Goal: Information Seeking & Learning: Check status

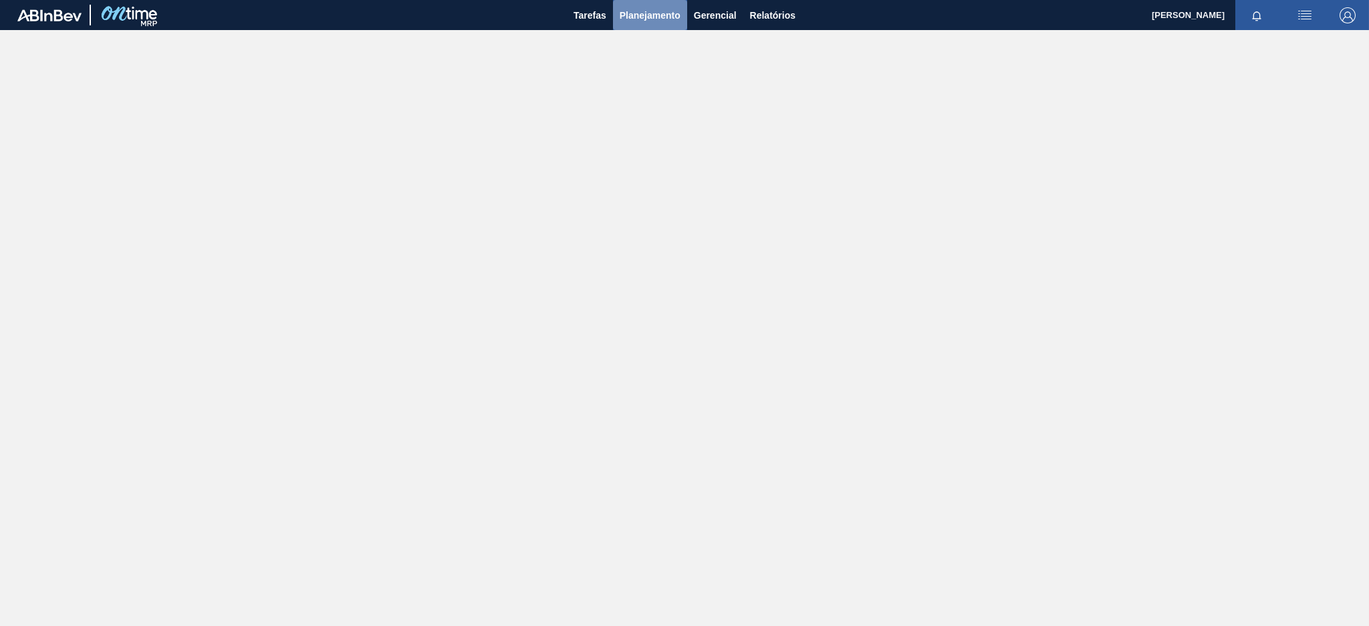
click at [638, 21] on span "Planejamento" at bounding box center [650, 15] width 61 height 16
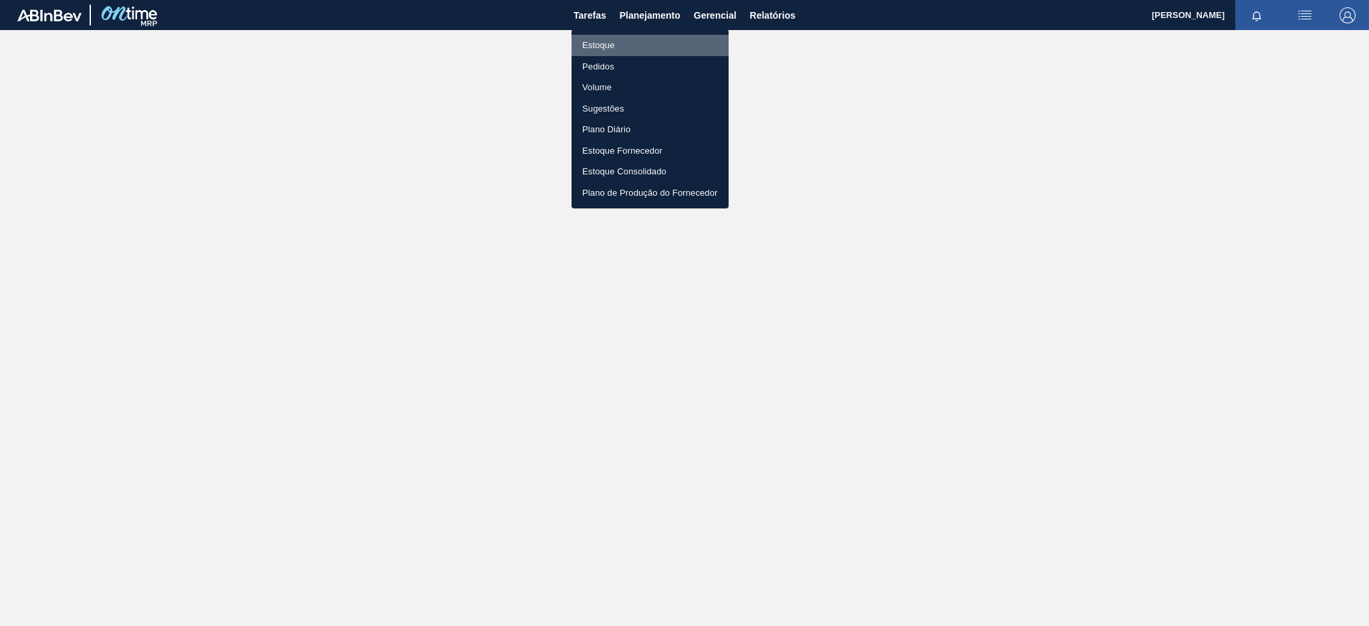
click at [627, 45] on li "Estoque" at bounding box center [650, 45] width 157 height 21
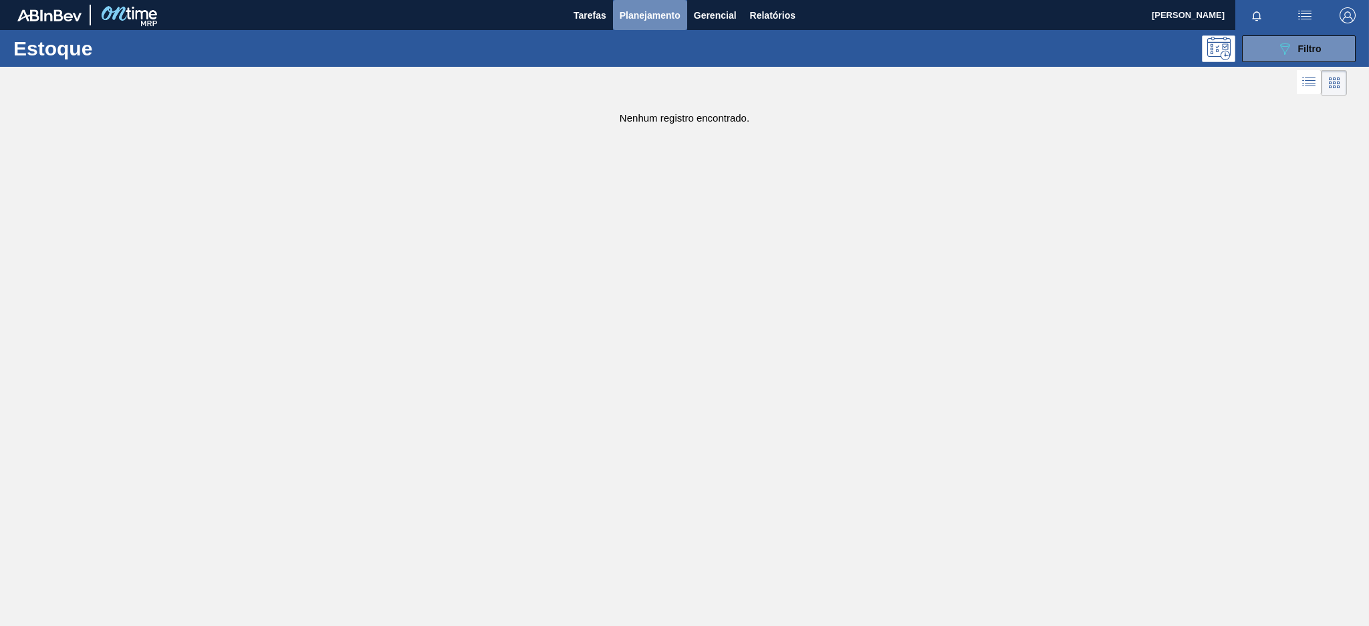
click at [645, 14] on span "Planejamento" at bounding box center [650, 15] width 61 height 16
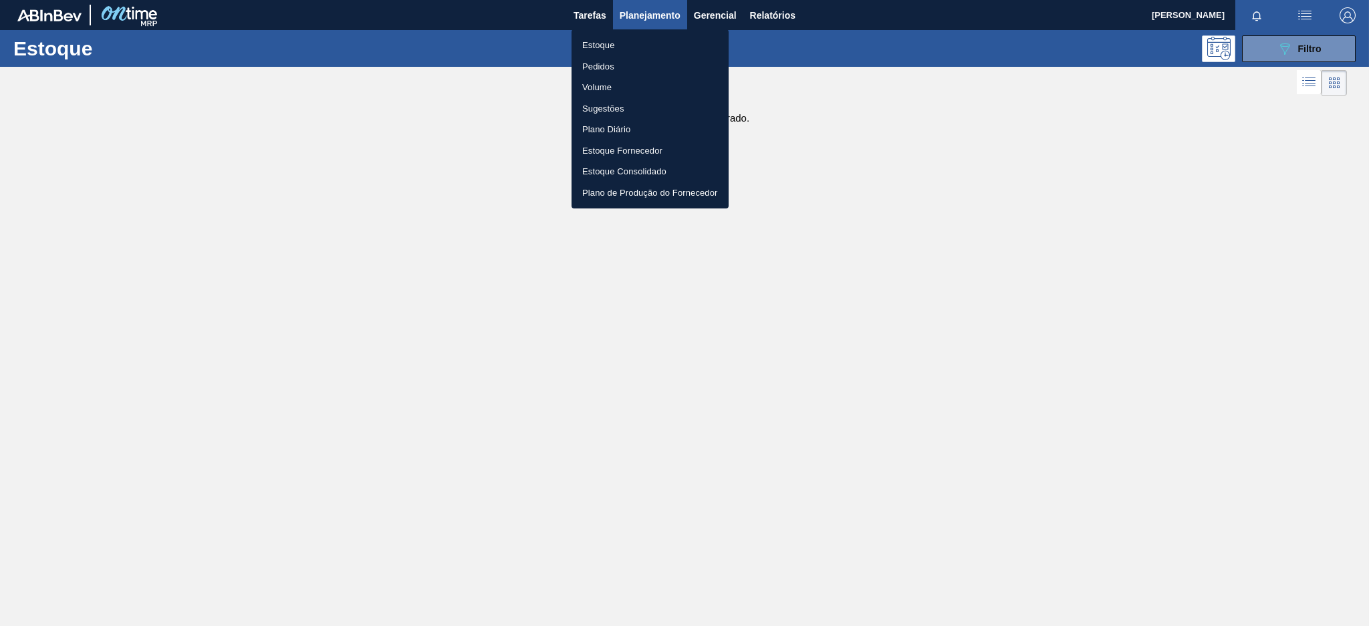
click at [632, 46] on li "Estoque" at bounding box center [650, 45] width 157 height 21
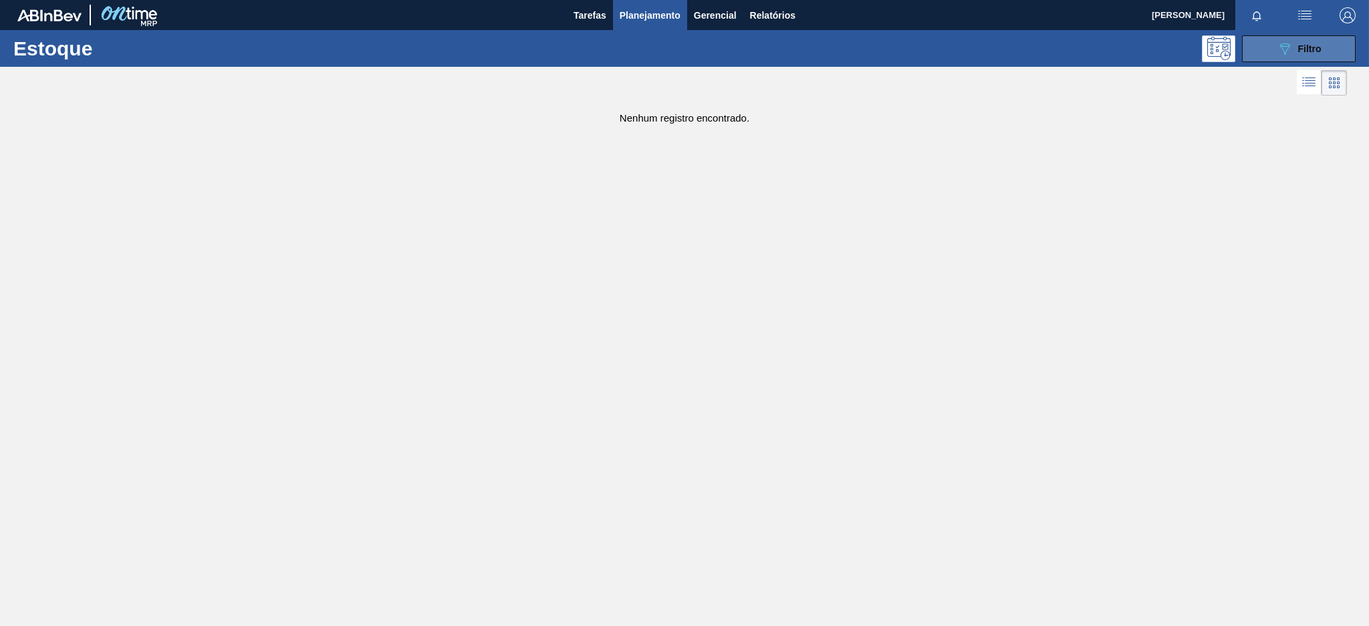
click at [1269, 49] on button "089F7B8B-B2A5-4AFE-B5C0-19BA573D28AC Filtro" at bounding box center [1299, 48] width 114 height 27
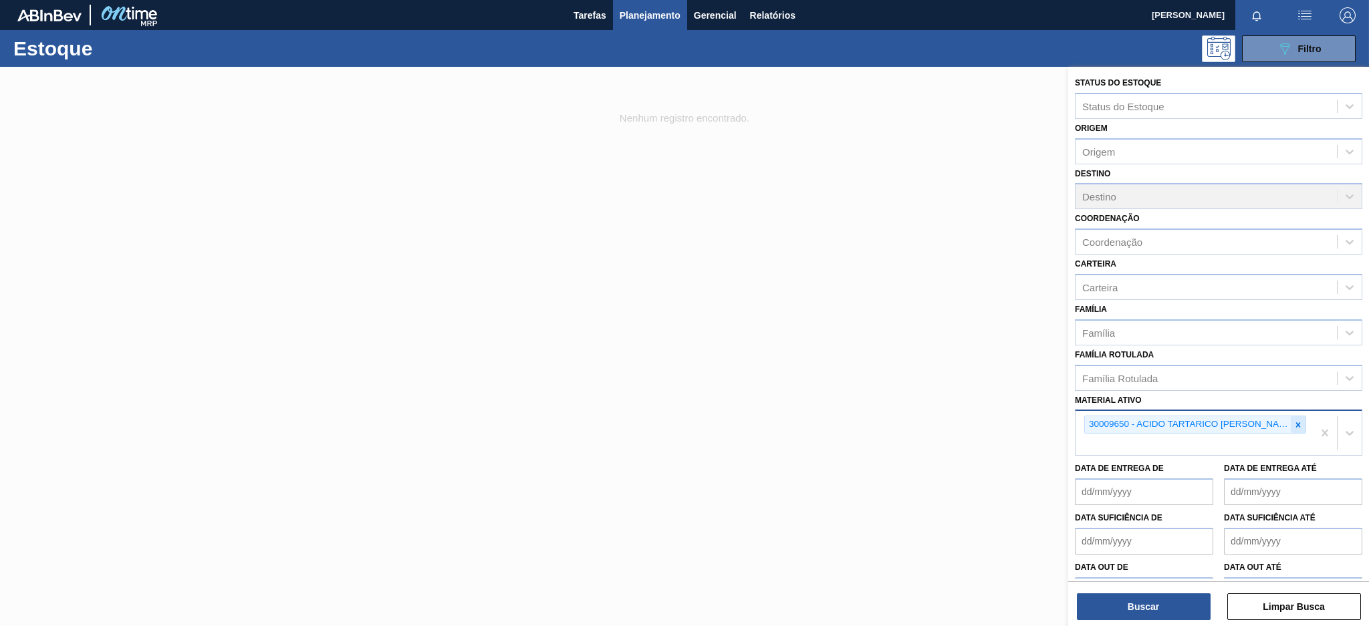
click at [1291, 422] on div at bounding box center [1298, 424] width 15 height 17
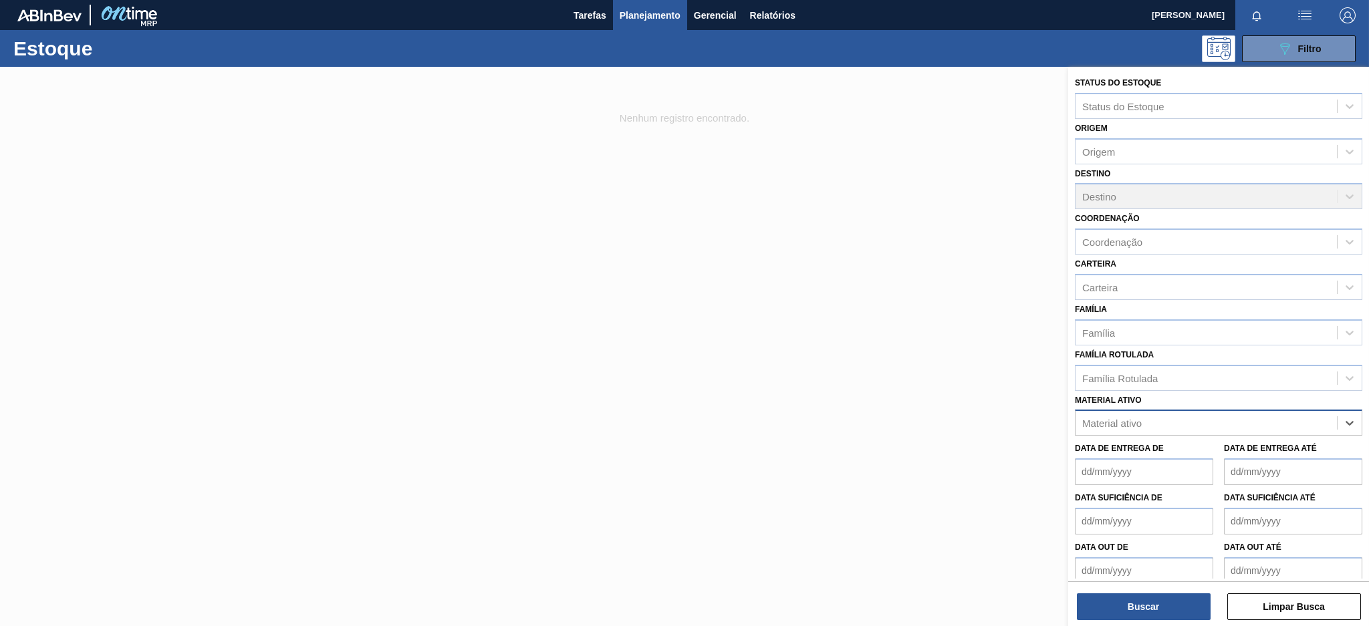
paste ativo "30002208"
type ativo "30002208"
click at [1223, 450] on div "30002208 - ROT PLAST 3L H GCA NIV22" at bounding box center [1218, 456] width 287 height 25
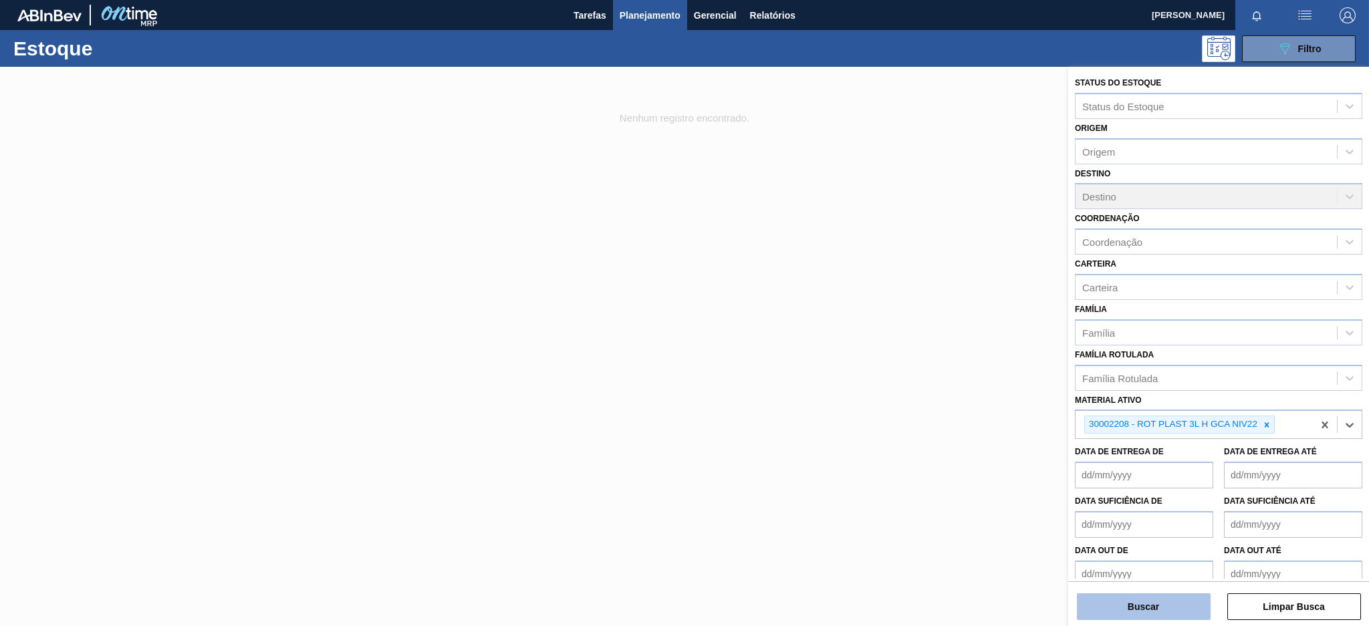
click at [1158, 600] on button "Buscar" at bounding box center [1144, 607] width 134 height 27
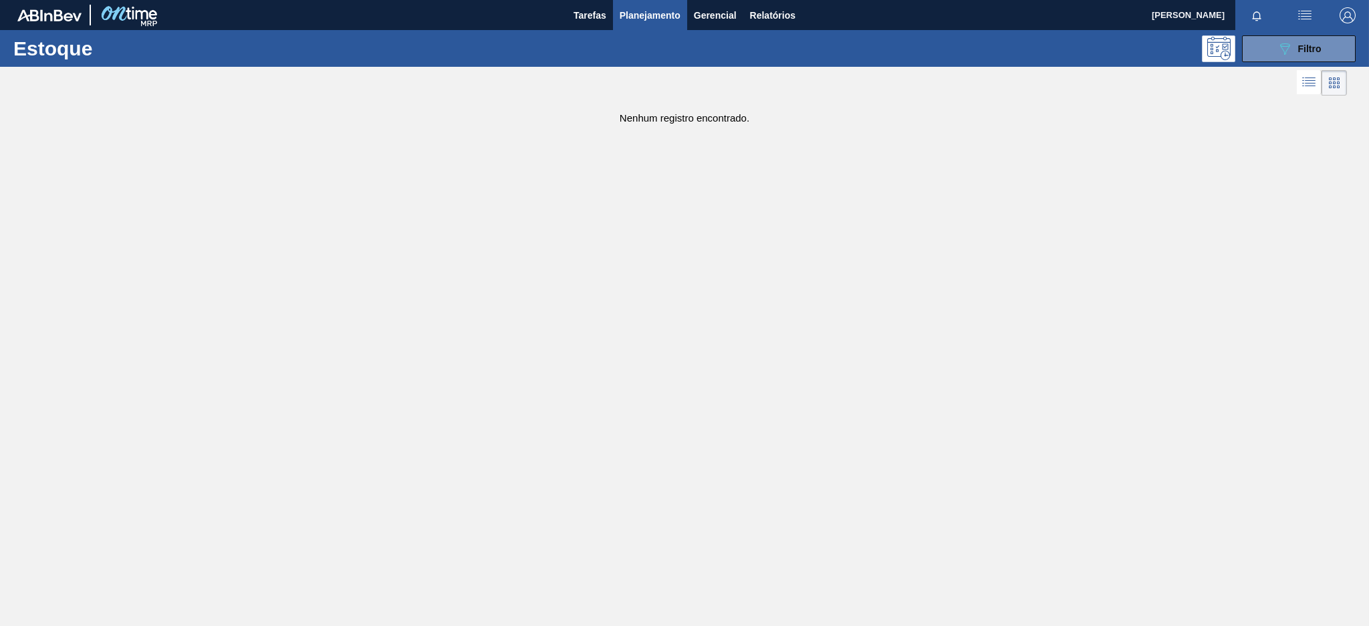
click at [631, 13] on span "Planejamento" at bounding box center [650, 15] width 61 height 16
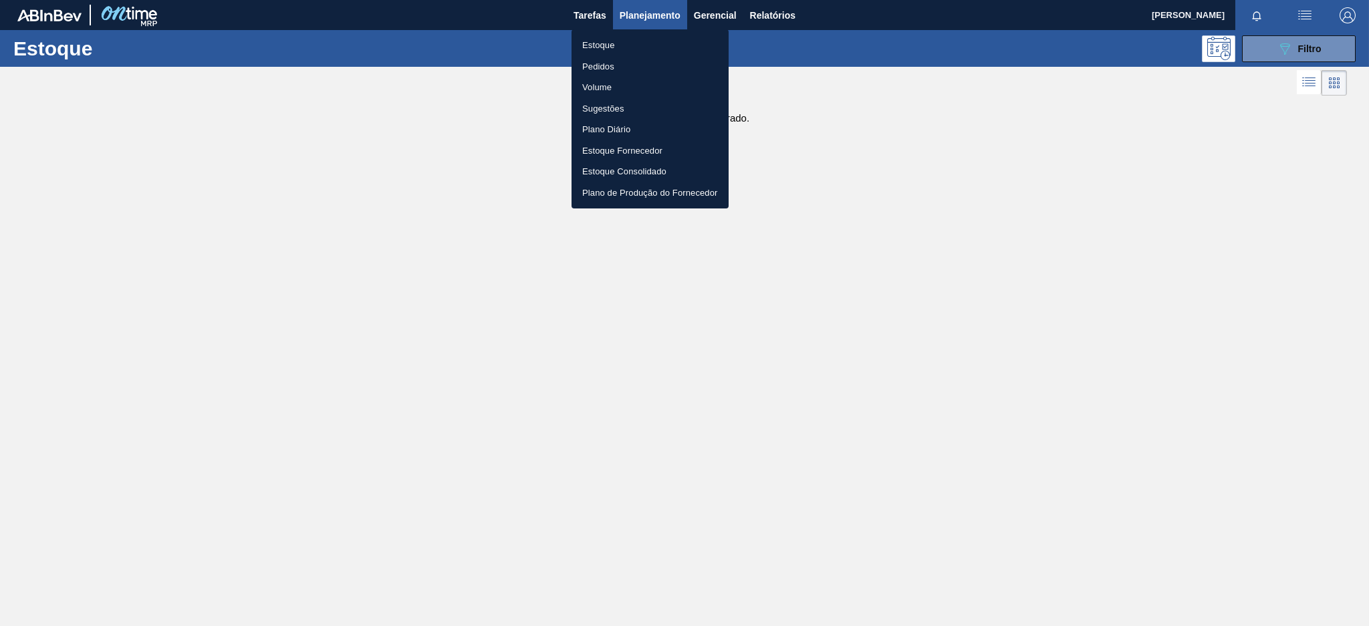
click at [625, 44] on li "Estoque" at bounding box center [650, 45] width 157 height 21
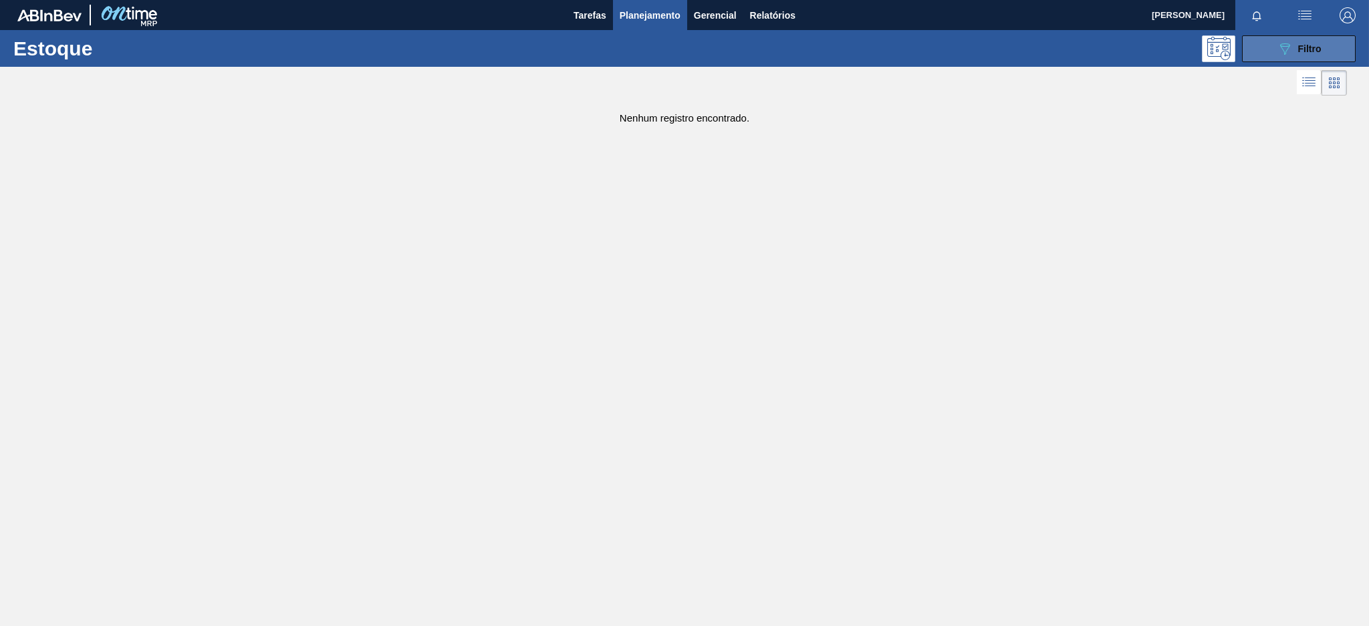
click at [1277, 53] on icon "089F7B8B-B2A5-4AFE-B5C0-19BA573D28AC" at bounding box center [1285, 49] width 16 height 16
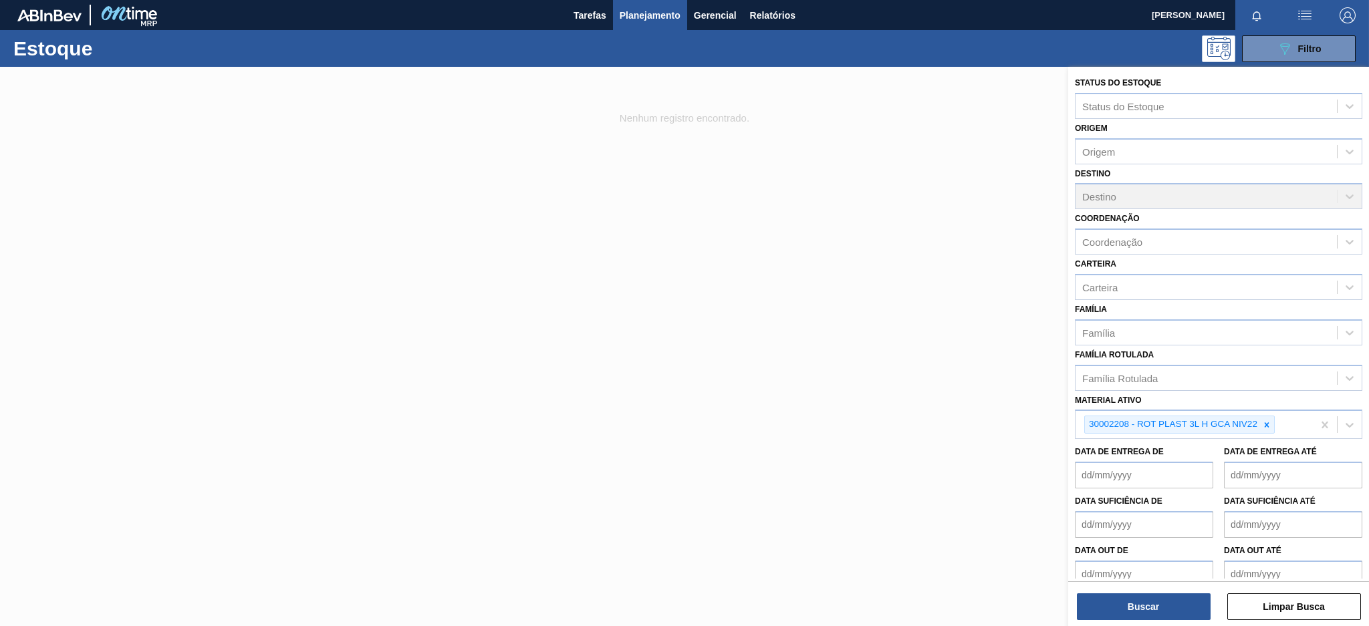
click at [1269, 422] on icon at bounding box center [1266, 424] width 9 height 9
click at [1117, 285] on div "Carteira" at bounding box center [1099, 286] width 35 height 11
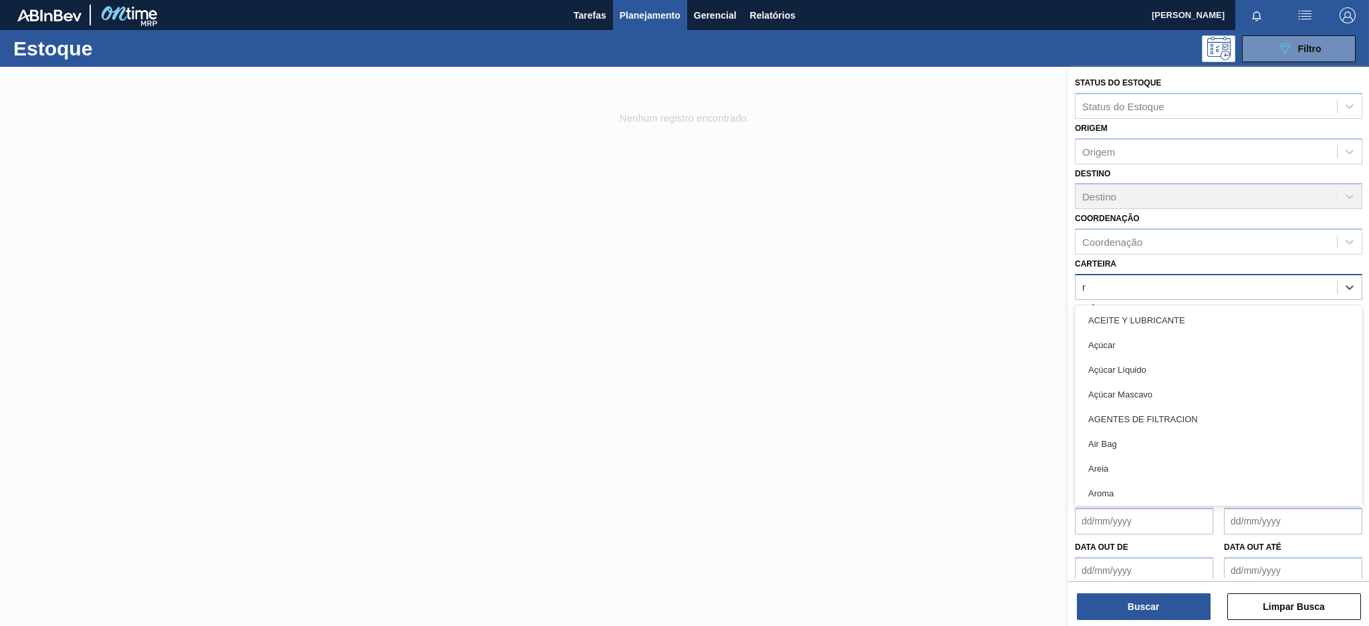
type input "ró"
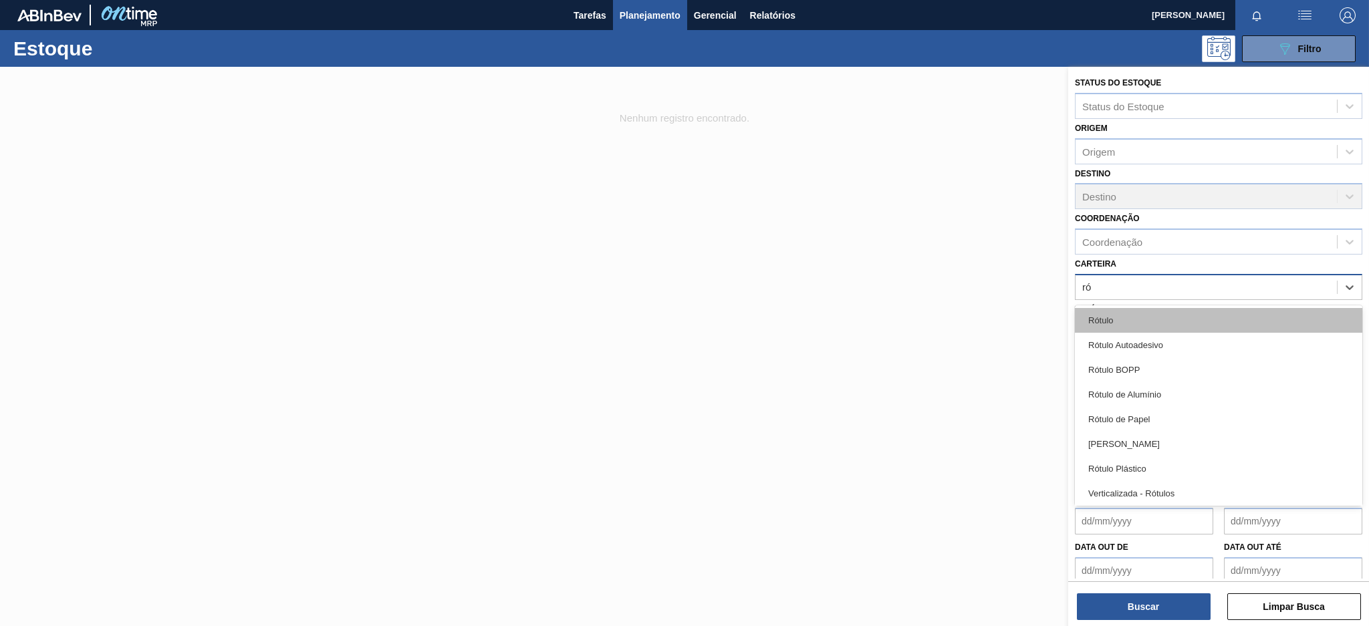
click at [1124, 319] on div "Rótulo" at bounding box center [1218, 320] width 287 height 25
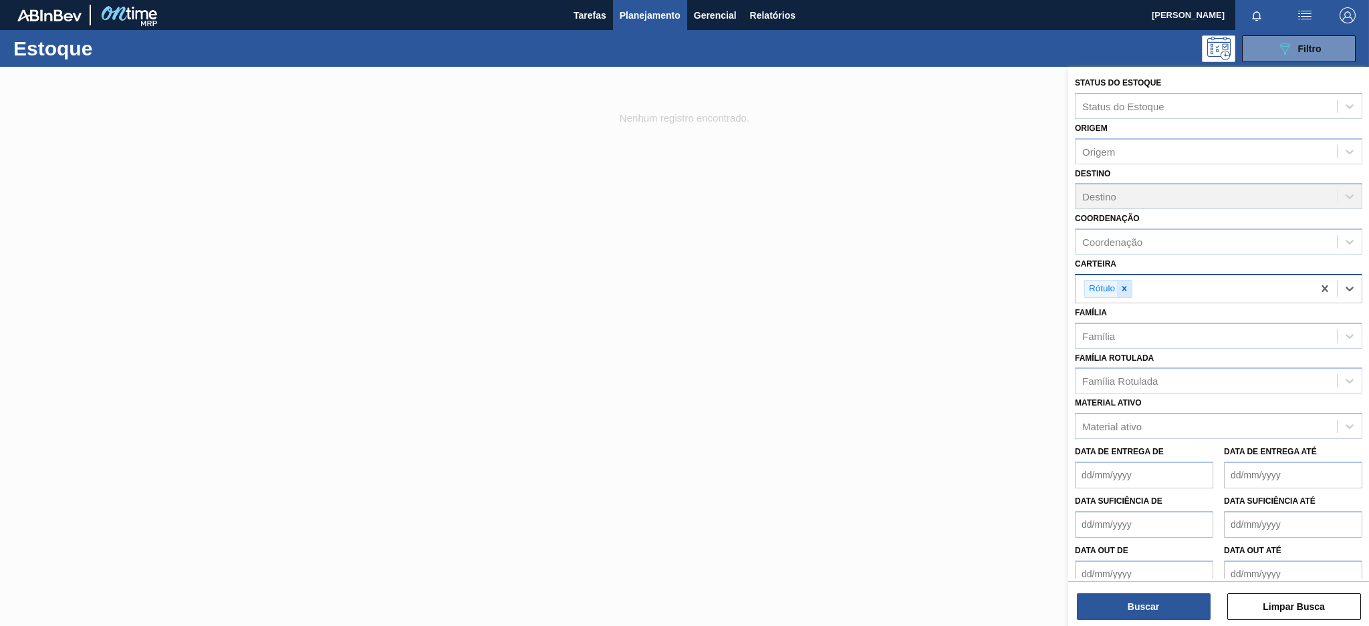
click at [1127, 287] on icon at bounding box center [1124, 288] width 9 height 9
click at [1127, 287] on div "Carteira" at bounding box center [1206, 286] width 261 height 19
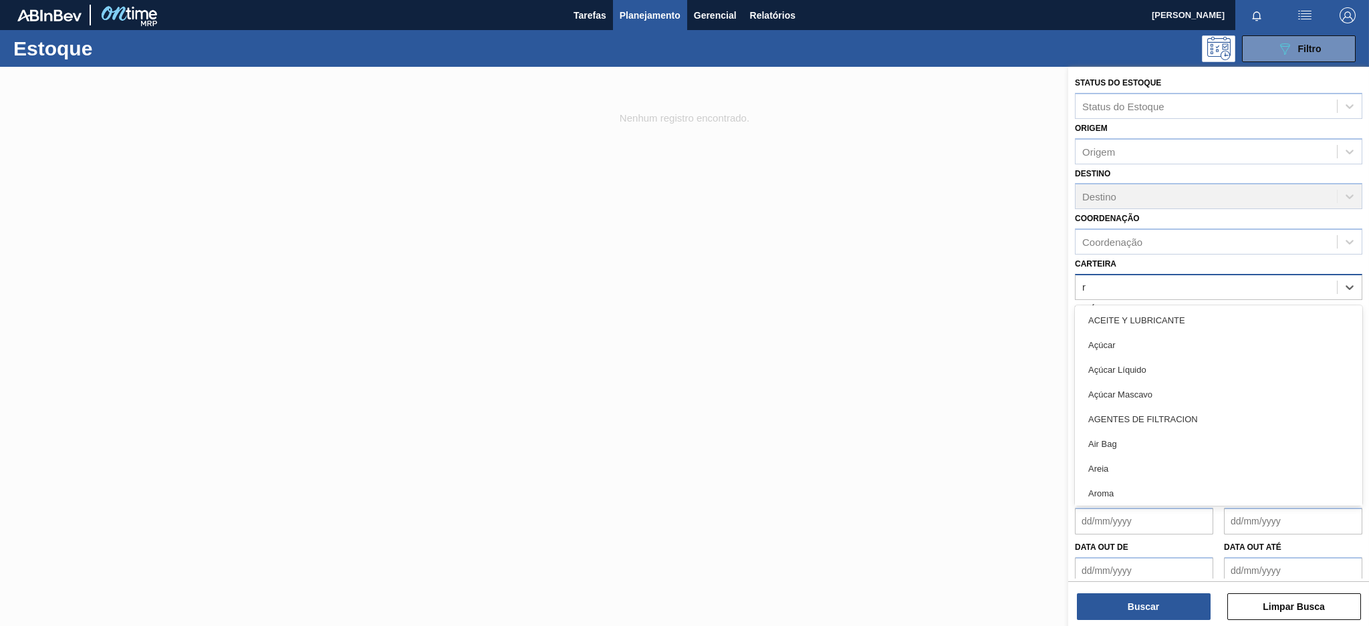
type input "ró"
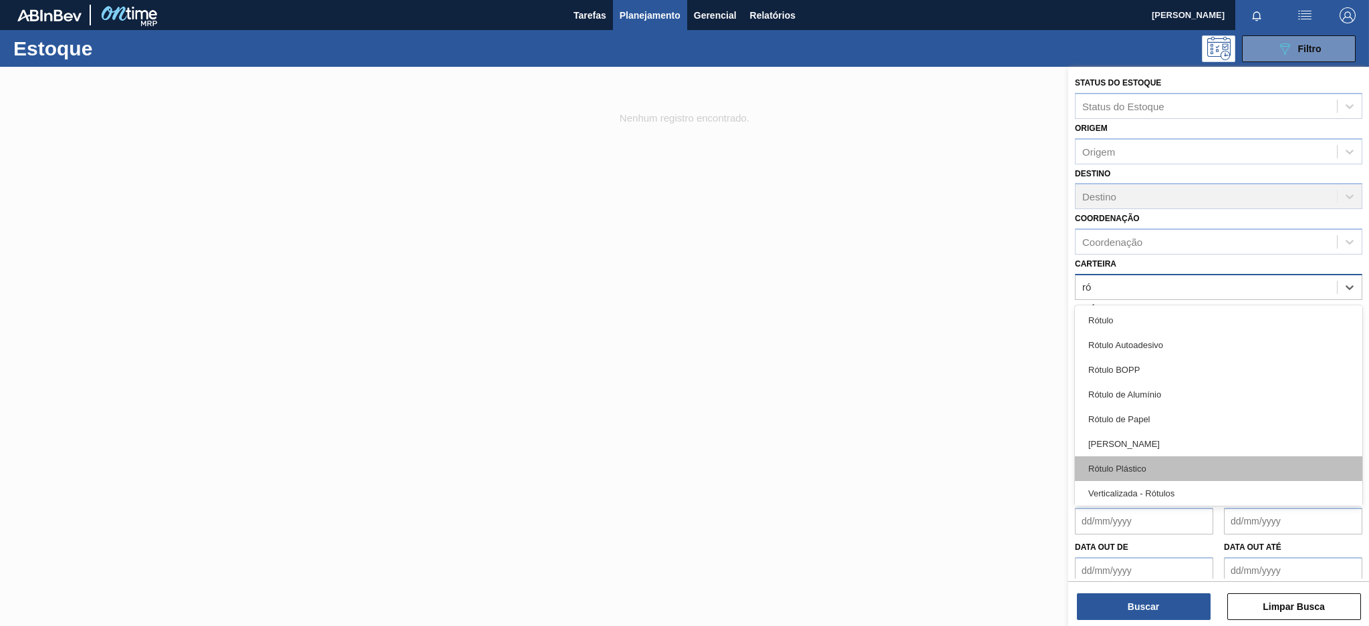
click at [1138, 465] on div "Rótulo Plástico" at bounding box center [1218, 469] width 287 height 25
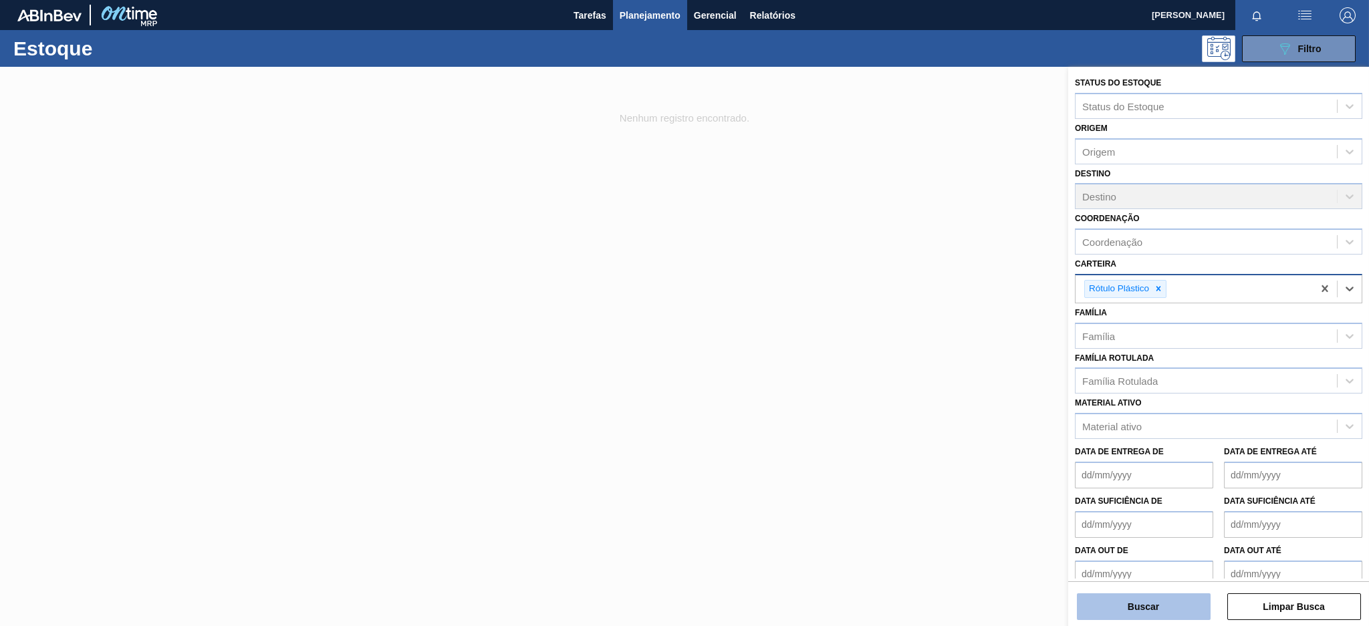
click at [1170, 600] on button "Buscar" at bounding box center [1144, 607] width 134 height 27
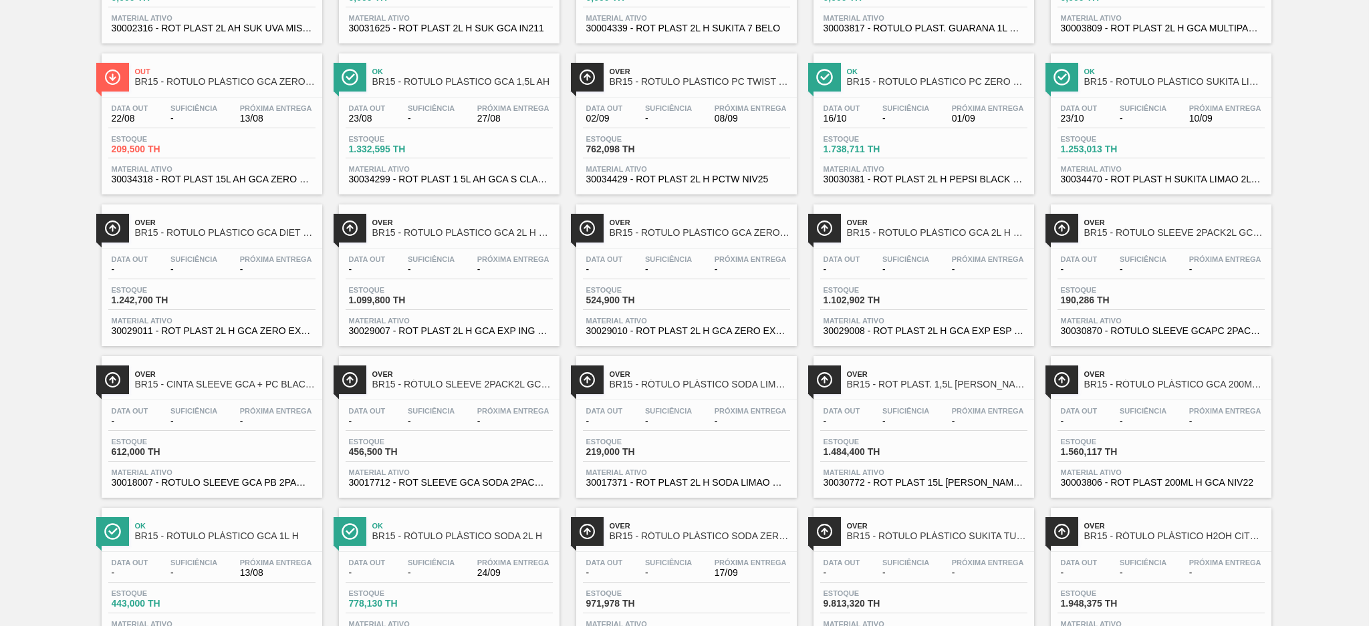
scroll to position [1018, 0]
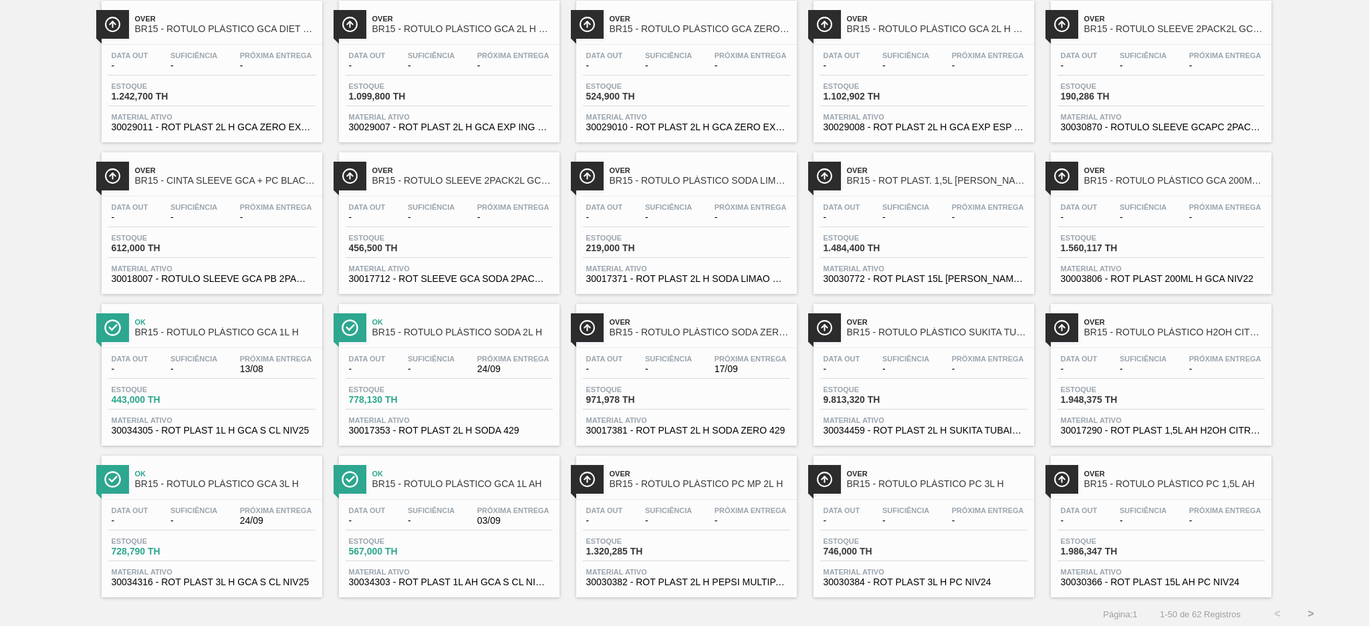
click at [263, 500] on div "Data out - Suficiência - Próxima Entrega 24/09 Estoque 728,790 TH Material ativ…" at bounding box center [212, 545] width 221 height 91
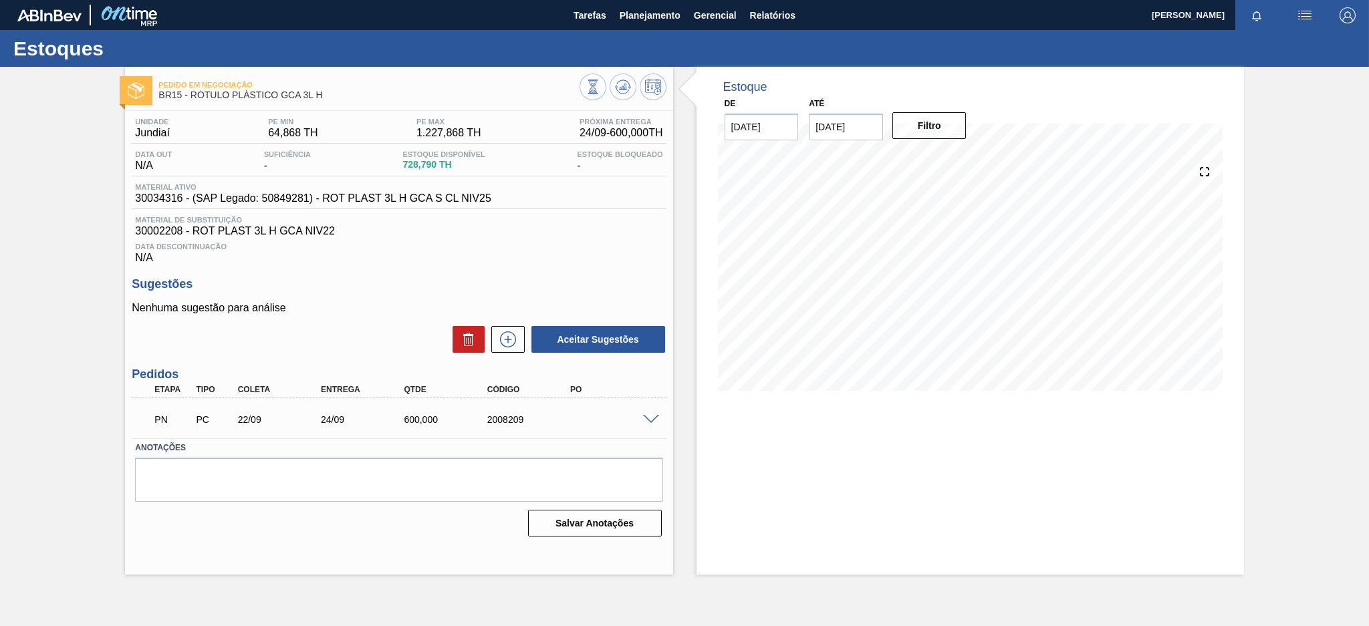
click at [648, 420] on span at bounding box center [651, 420] width 16 height 10
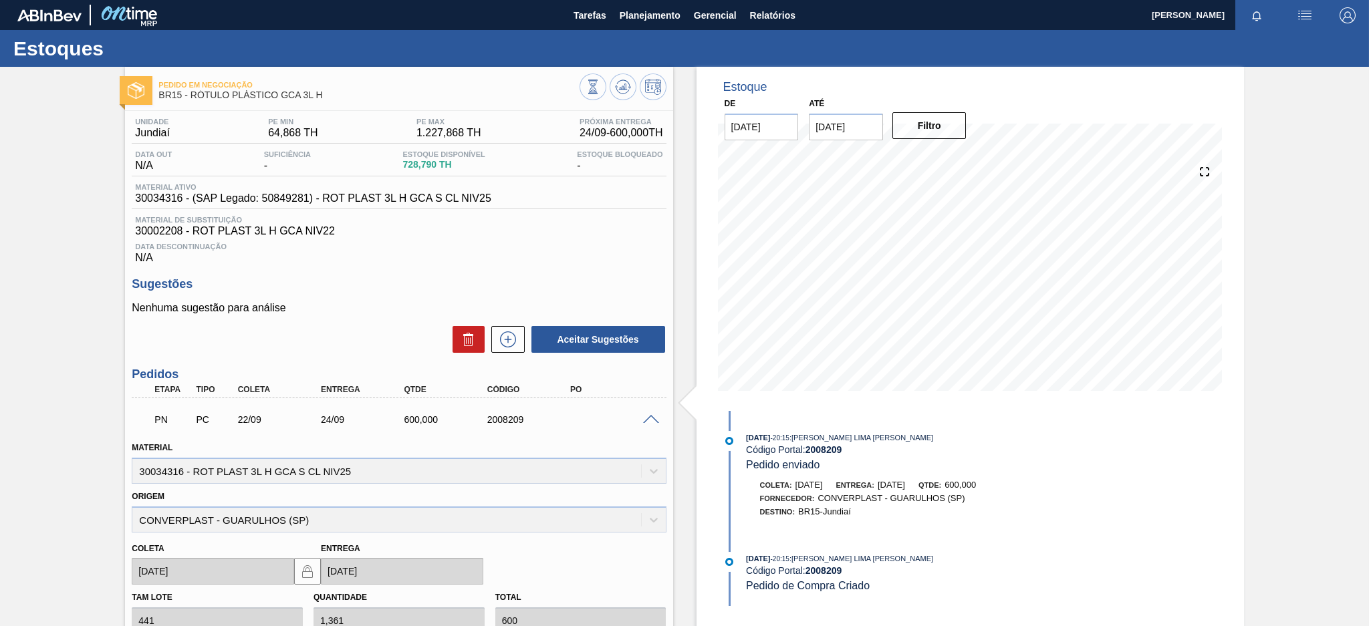
click at [648, 418] on span at bounding box center [651, 420] width 16 height 10
